Goal: Transaction & Acquisition: Purchase product/service

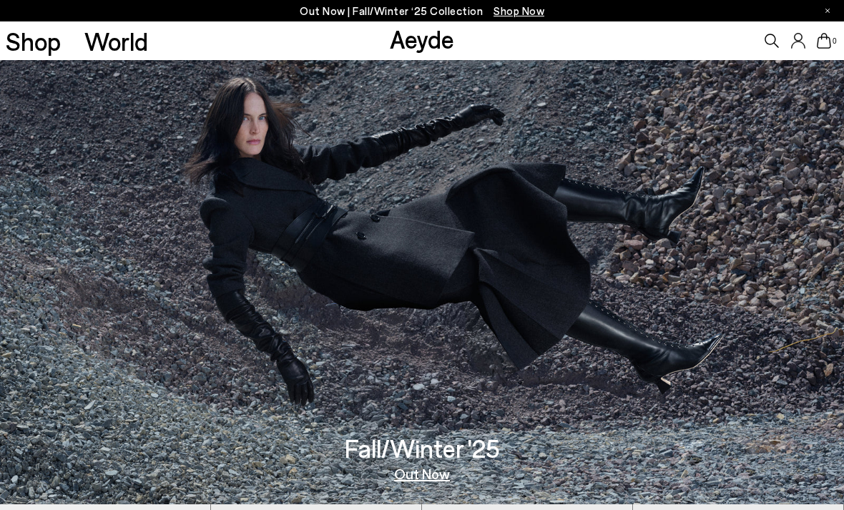
scroll to position [6, 0]
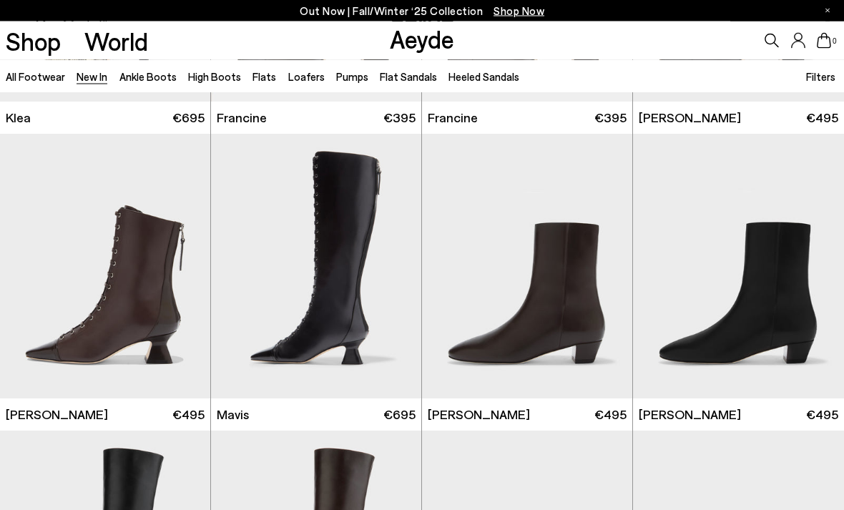
scroll to position [1443, 0]
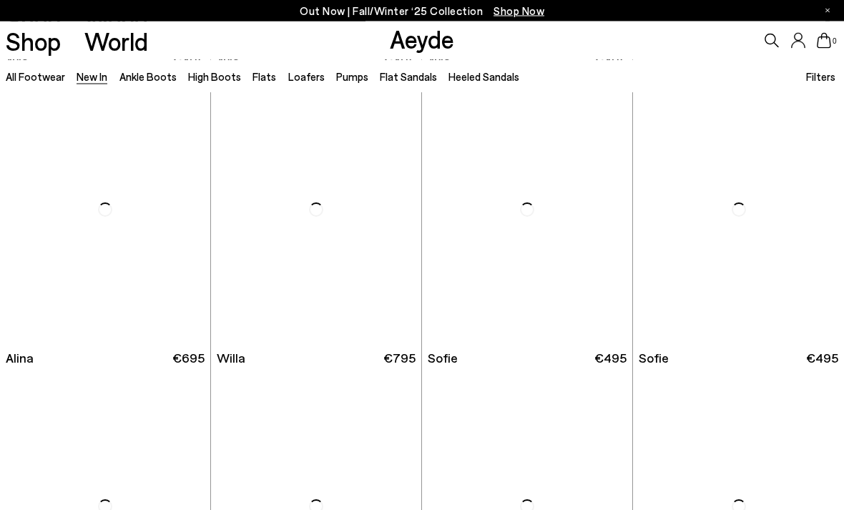
scroll to position [3577, 0]
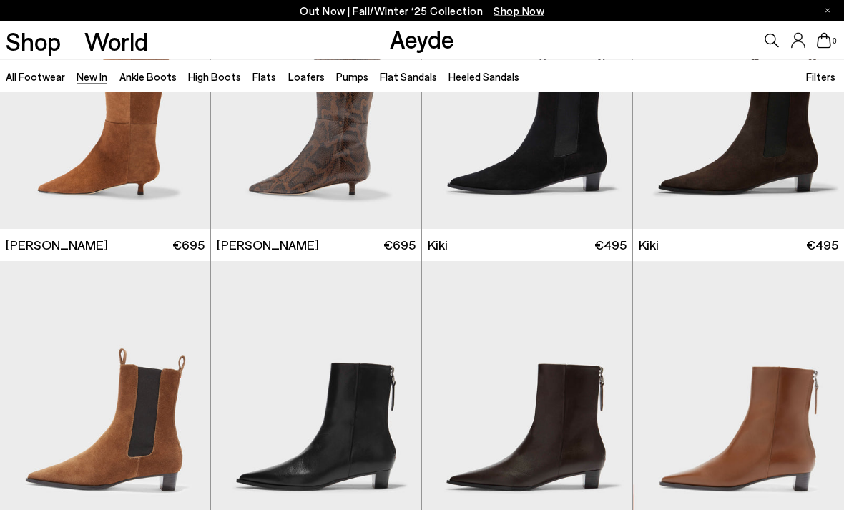
scroll to position [4284, 0]
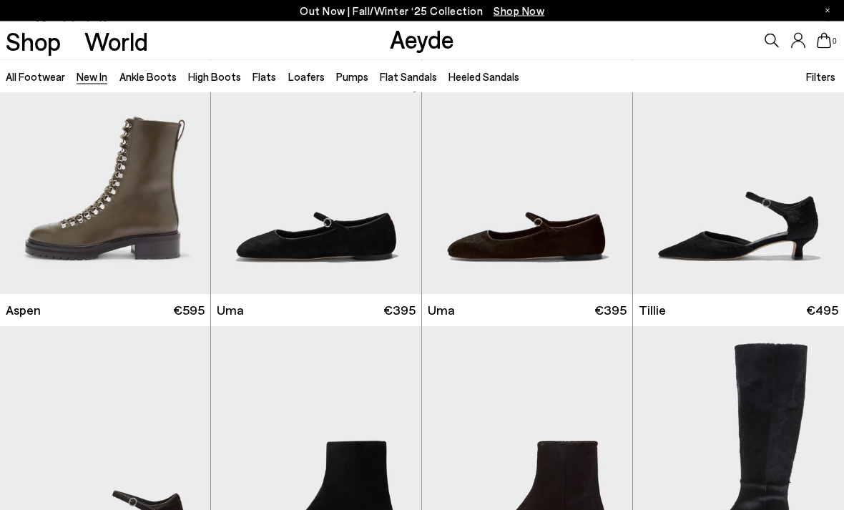
scroll to position [6594, 0]
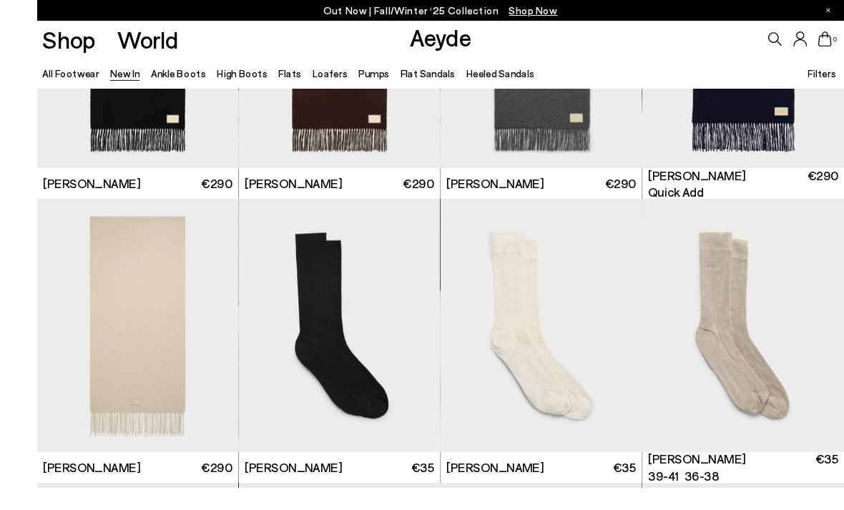
scroll to position [7674, 0]
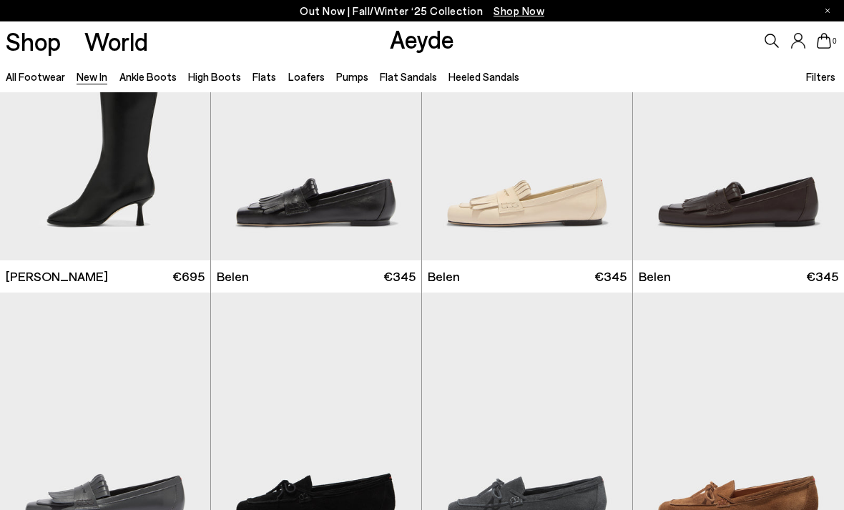
scroll to position [10494, 0]
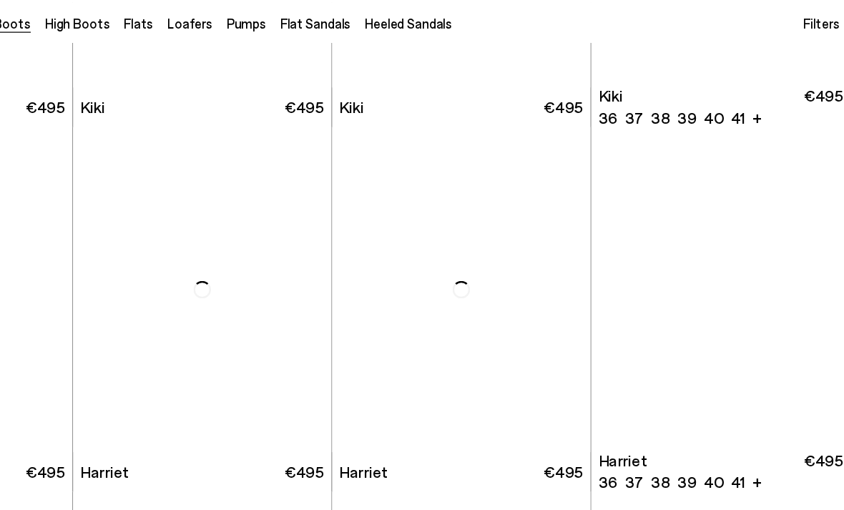
scroll to position [1722, 0]
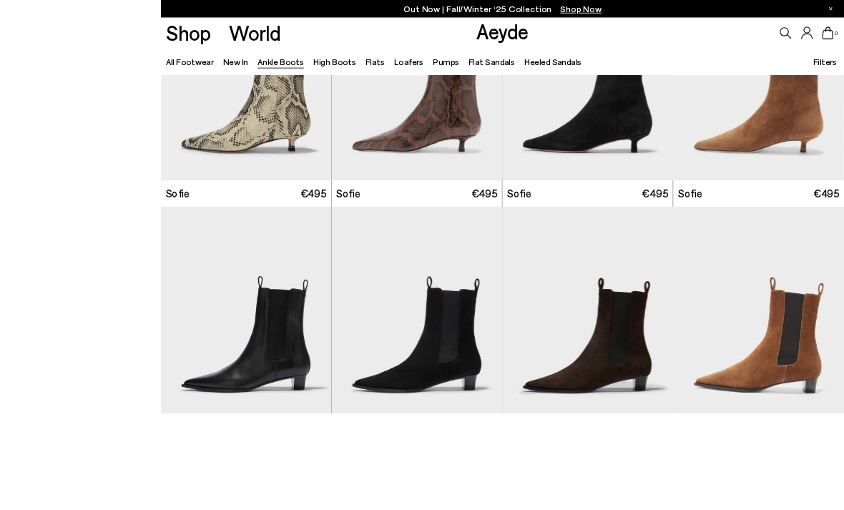
scroll to position [1536, 0]
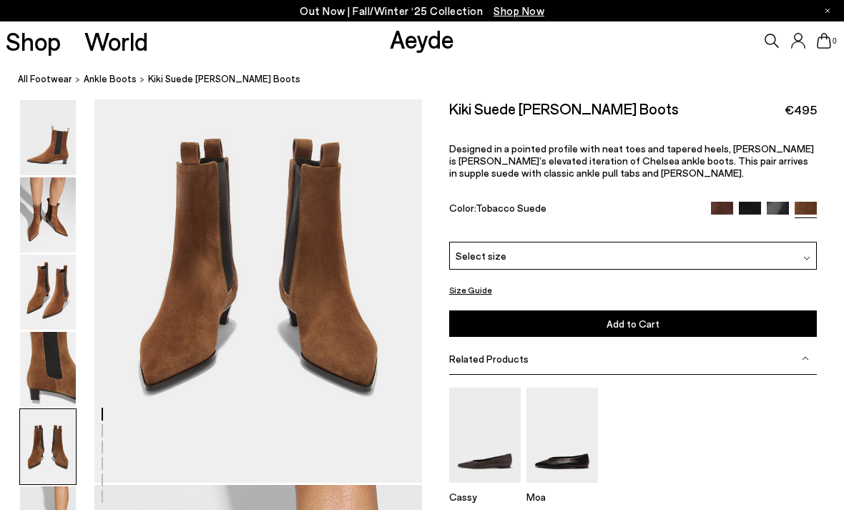
scroll to position [1805, 0]
